Goal: Information Seeking & Learning: Learn about a topic

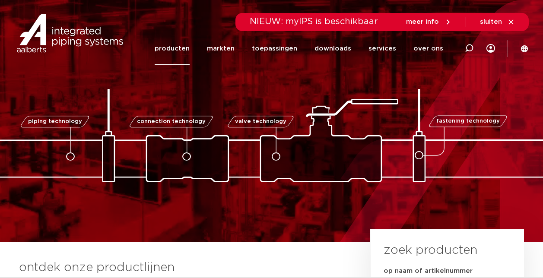
click at [176, 52] on link "producten" at bounding box center [172, 48] width 35 height 33
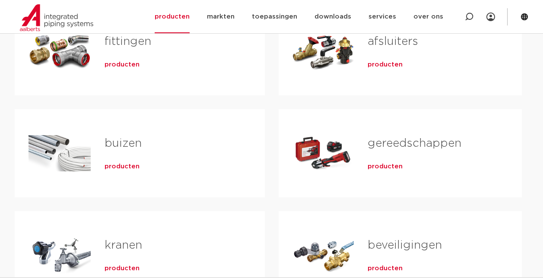
scroll to position [208, 0]
click at [389, 65] on span "producten" at bounding box center [385, 65] width 35 height 9
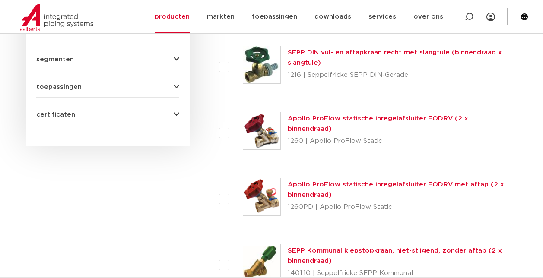
scroll to position [498, 0]
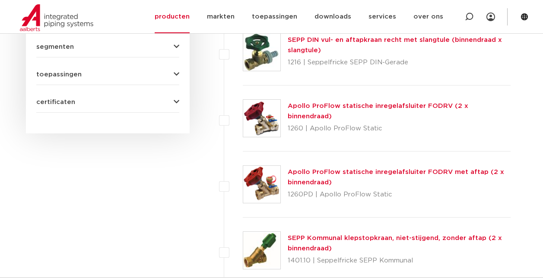
click at [365, 111] on link "Apollo ProFlow statische inregelafsluiter FODRV (2 x binnendraad)" at bounding box center [378, 111] width 181 height 17
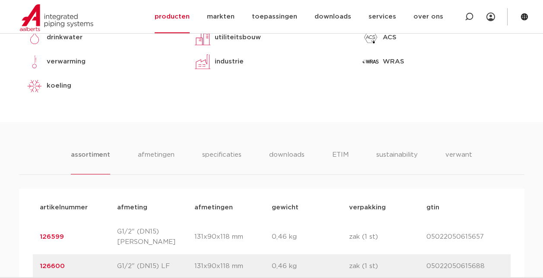
scroll to position [446, 0]
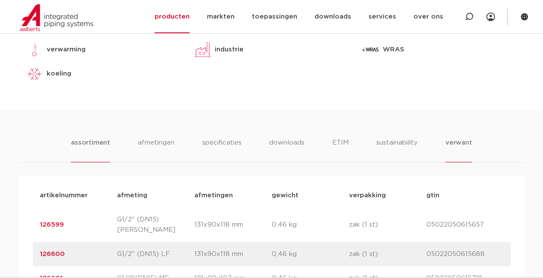
click at [457, 142] on li "verwant" at bounding box center [458, 150] width 27 height 25
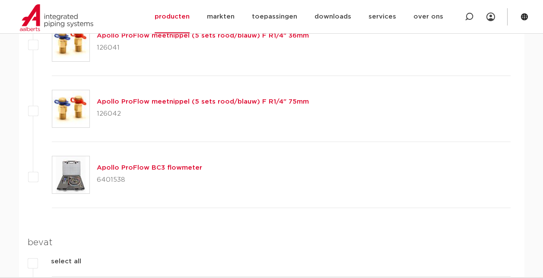
scroll to position [664, 0]
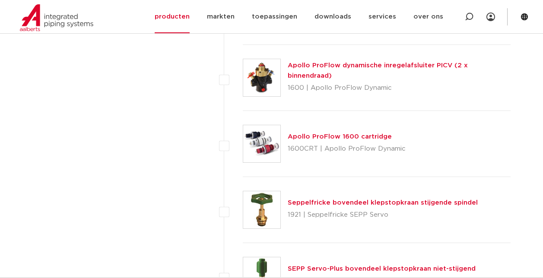
scroll to position [1463, 0]
click at [349, 74] on link "Apollo ProFlow dynamische inregelafsluiter PICV (2 x binnendraad)" at bounding box center [378, 71] width 180 height 17
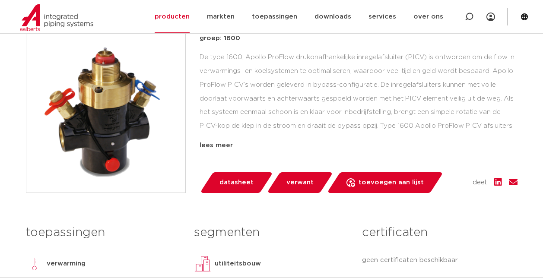
scroll to position [331, 0]
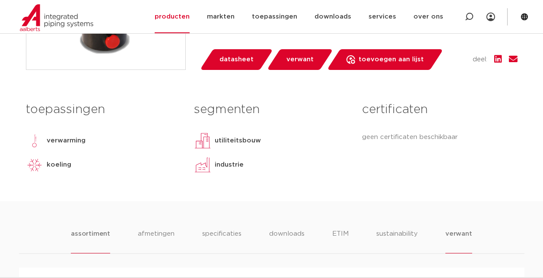
click at [454, 238] on li "verwant" at bounding box center [458, 241] width 27 height 25
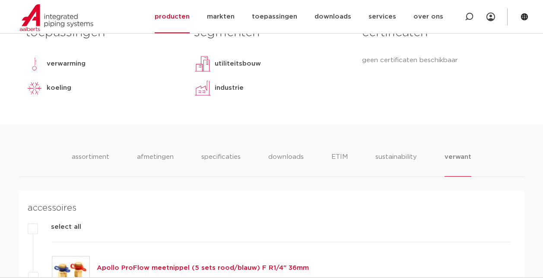
scroll to position [407, 0]
click at [90, 153] on li "assortiment" at bounding box center [90, 164] width 39 height 25
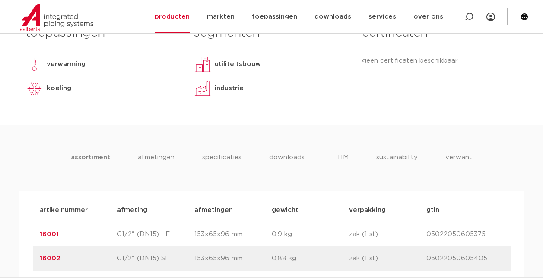
click at [49, 235] on link "16001" at bounding box center [49, 234] width 19 height 6
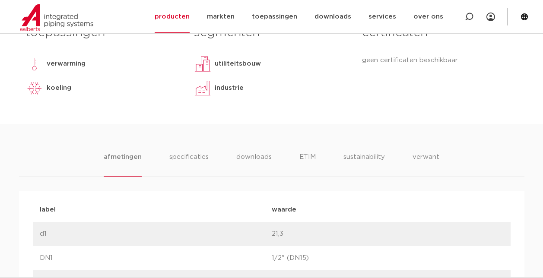
scroll to position [407, 0]
click at [427, 167] on li "verwant" at bounding box center [425, 164] width 27 height 25
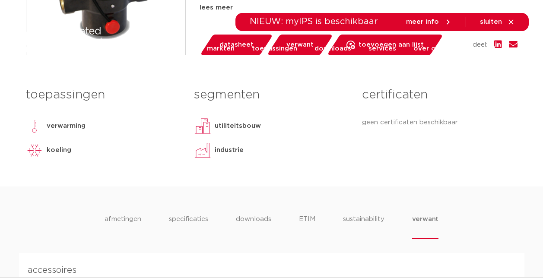
scroll to position [0, 0]
